Goal: Information Seeking & Learning: Learn about a topic

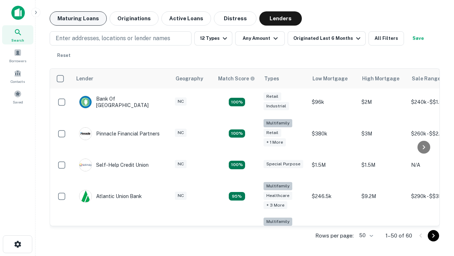
click at [78, 18] on button "Maturing Loans" at bounding box center [78, 18] width 57 height 14
